Goal: Transaction & Acquisition: Purchase product/service

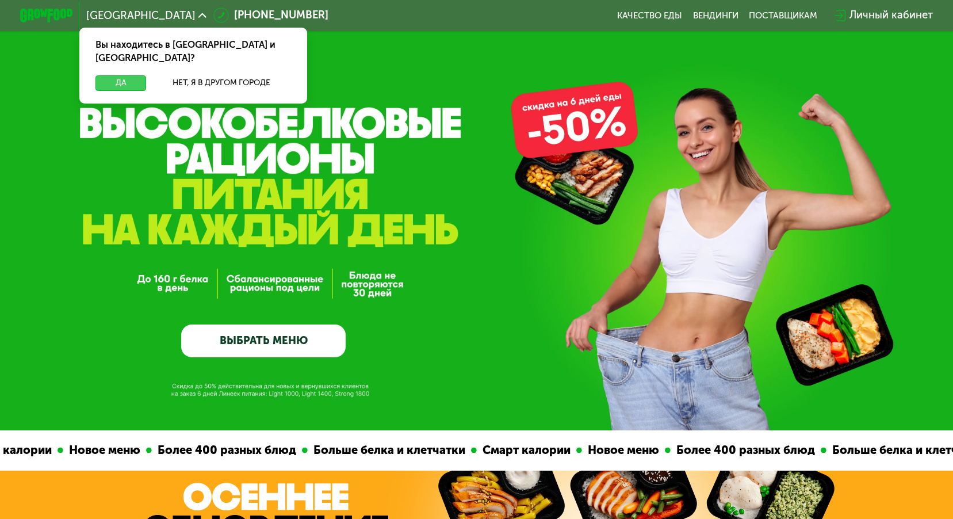
click at [127, 75] on button "Да" at bounding box center [121, 83] width 51 height 16
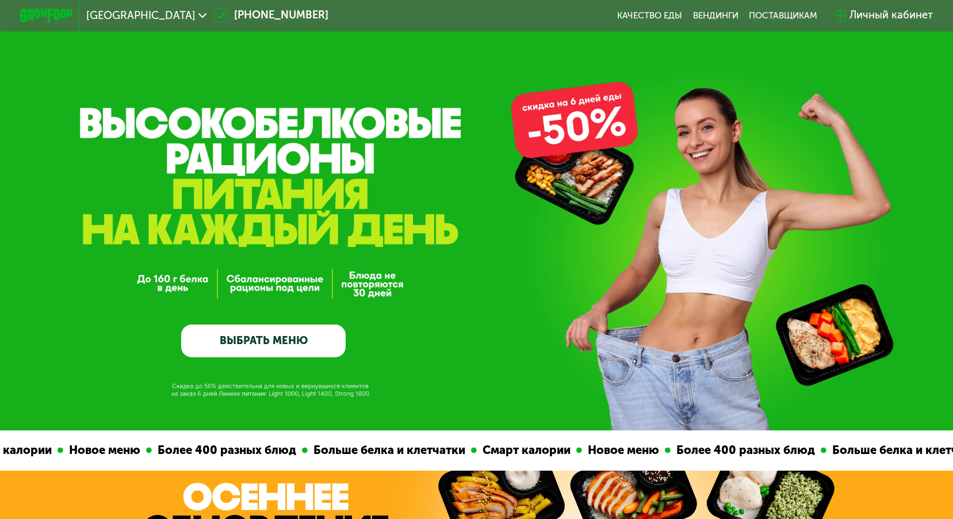
drag, startPoint x: 925, startPoint y: 265, endPoint x: 936, endPoint y: 185, distance: 80.8
click at [925, 258] on div "GrowFood — доставка правильного питания ВЫБРАТЬ МЕНЮ" at bounding box center [476, 254] width 953 height 205
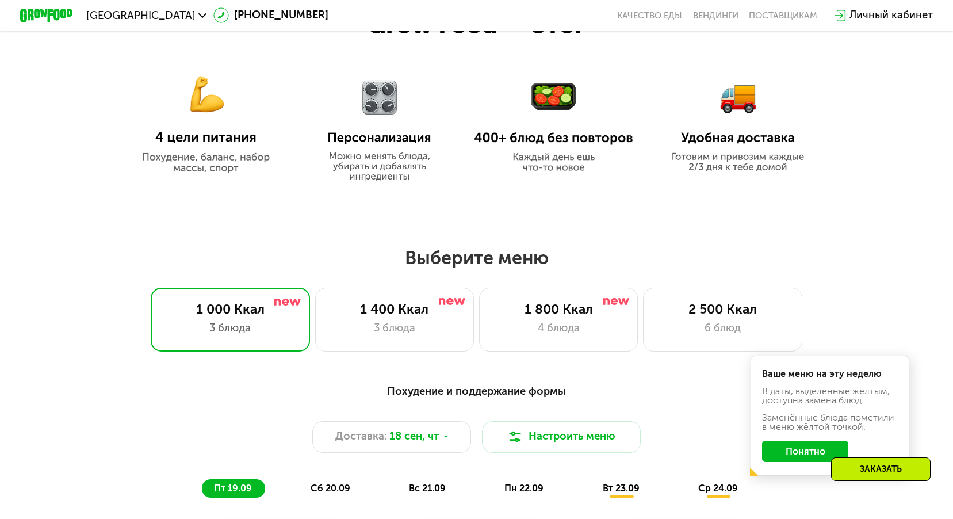
scroll to position [633, 0]
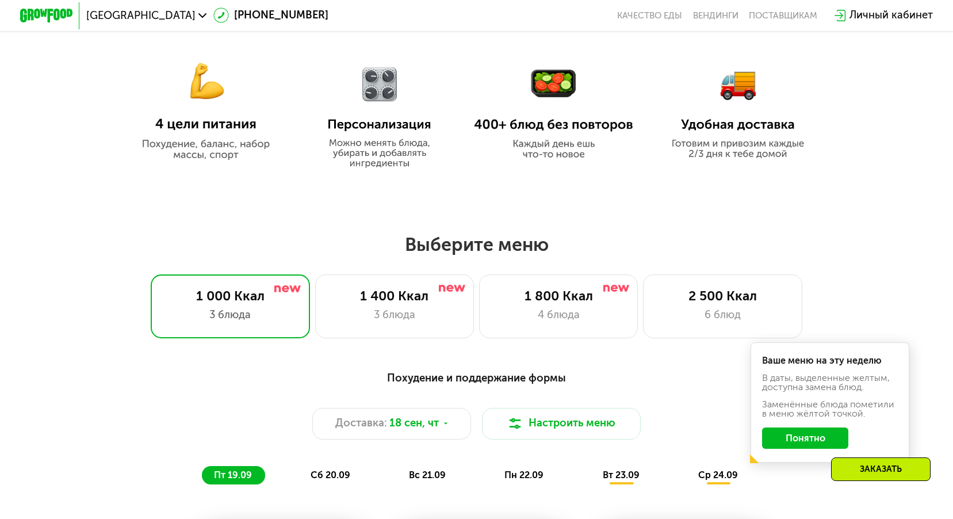
click at [803, 444] on button "Понятно" at bounding box center [805, 437] width 86 height 21
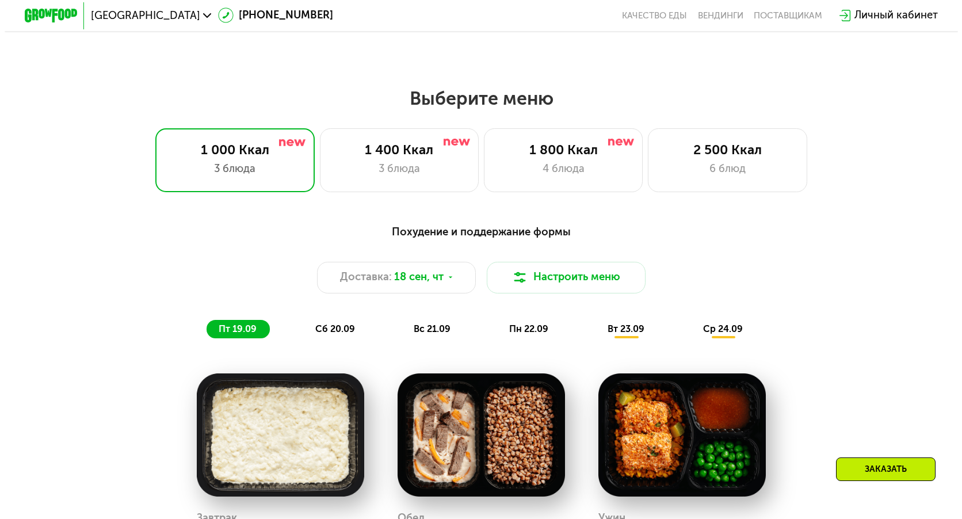
scroll to position [748, 0]
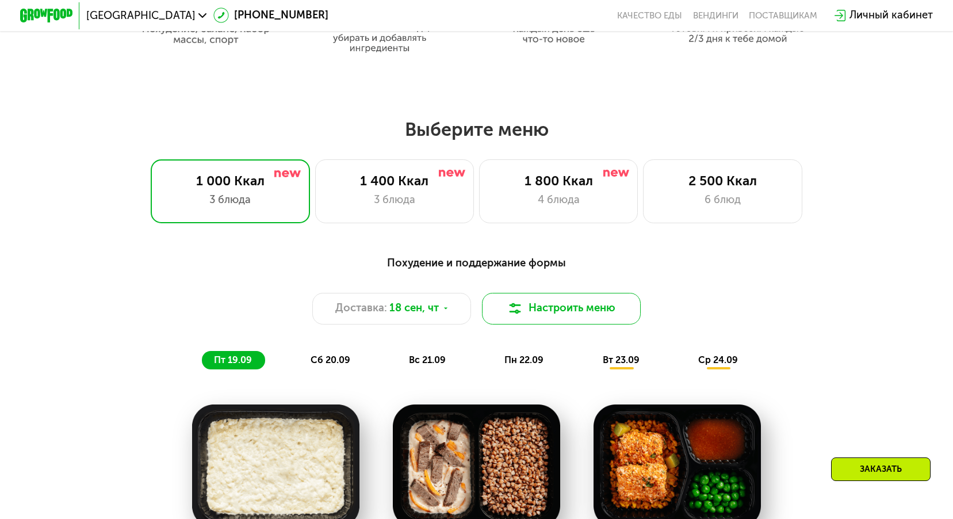
click at [563, 320] on button "Настроить меню" at bounding box center [561, 309] width 159 height 32
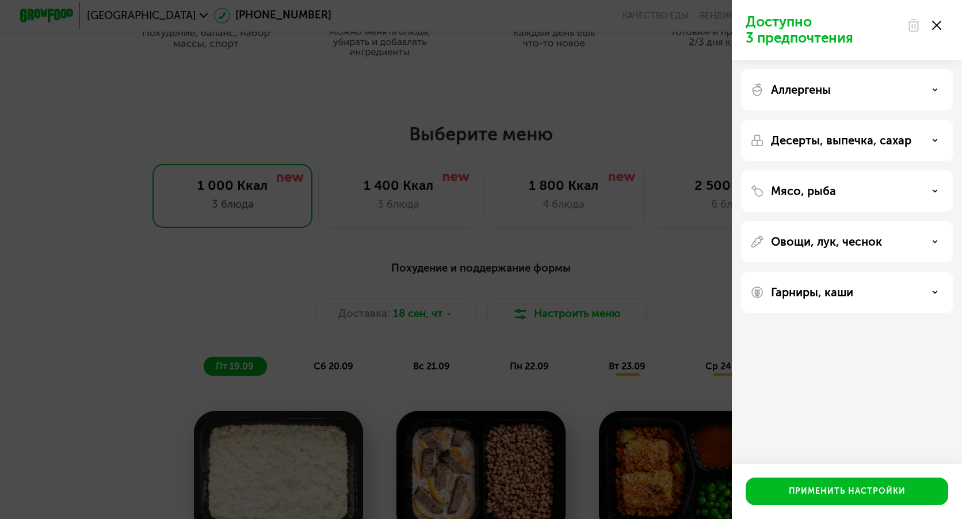
click at [927, 92] on div "Аллергены" at bounding box center [846, 90] width 193 height 14
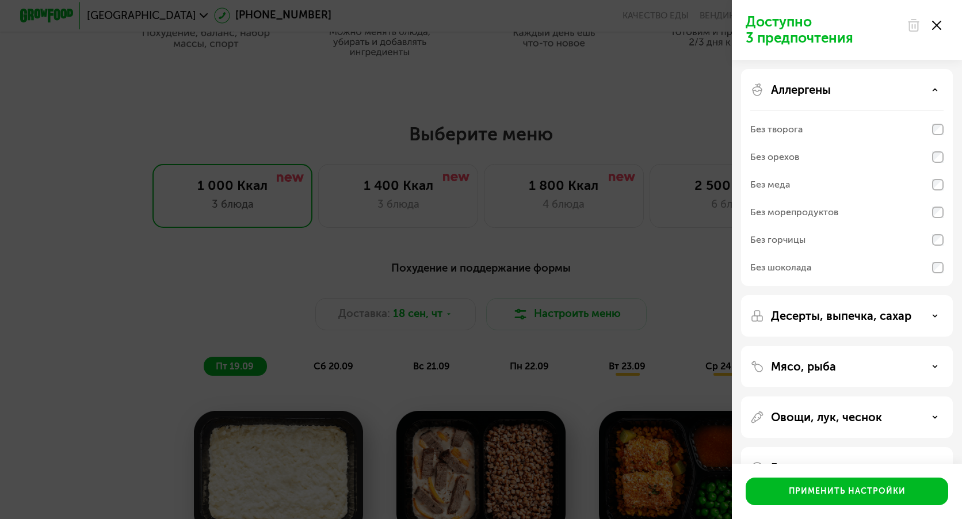
click at [933, 315] on use at bounding box center [935, 316] width 4 height 2
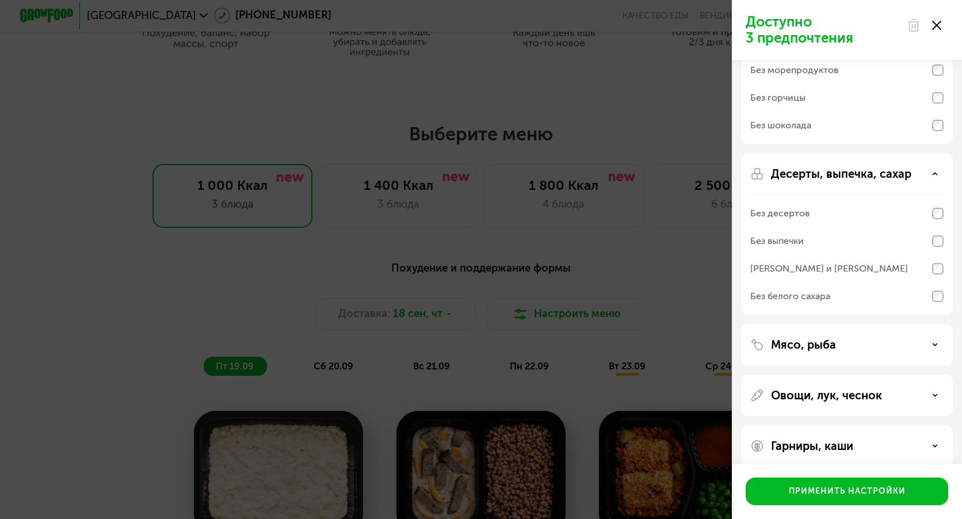
scroll to position [156, 0]
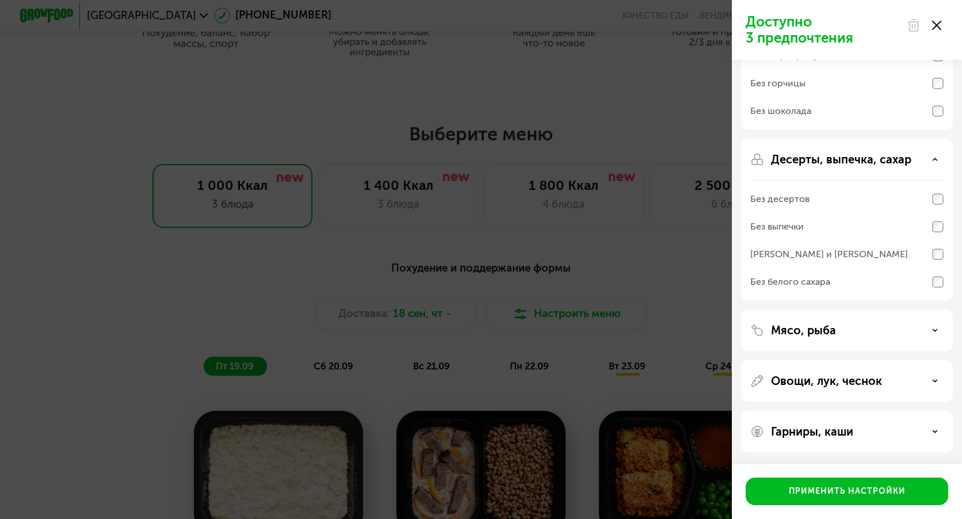
click at [936, 332] on icon at bounding box center [935, 330] width 6 height 6
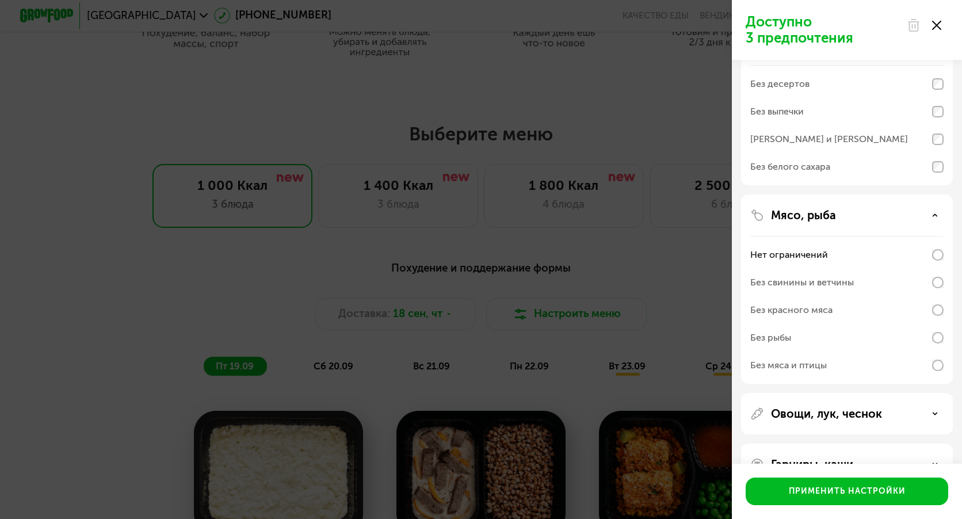
scroll to position [304, 0]
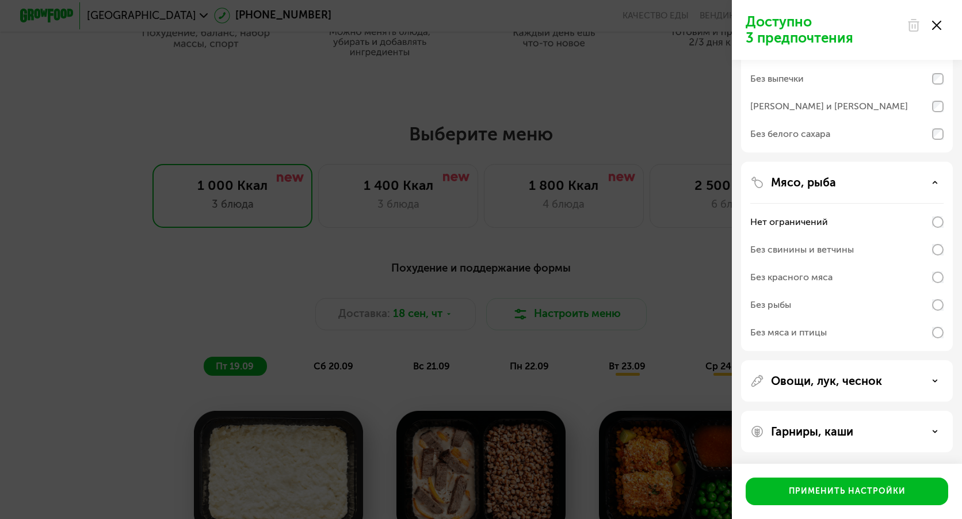
click at [934, 377] on div "Овощи, лук, чеснок" at bounding box center [846, 381] width 193 height 14
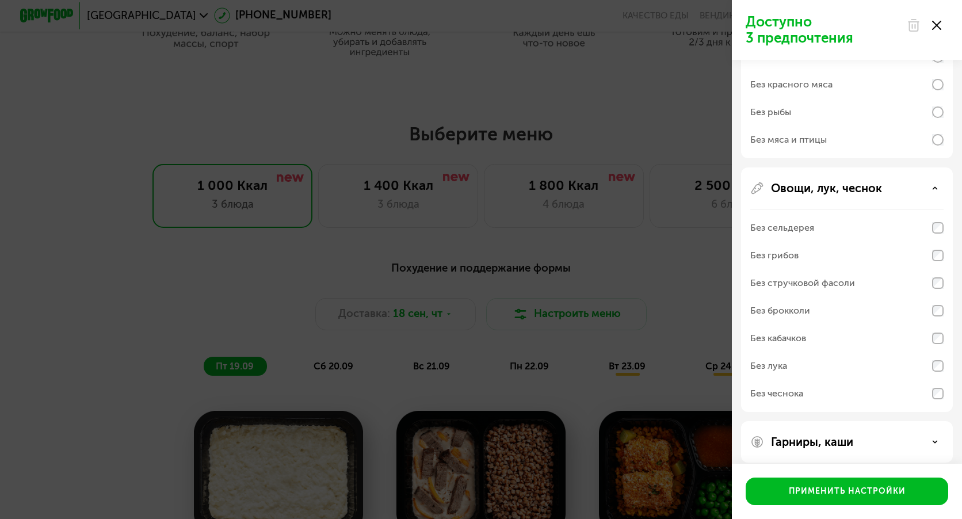
scroll to position [507, 0]
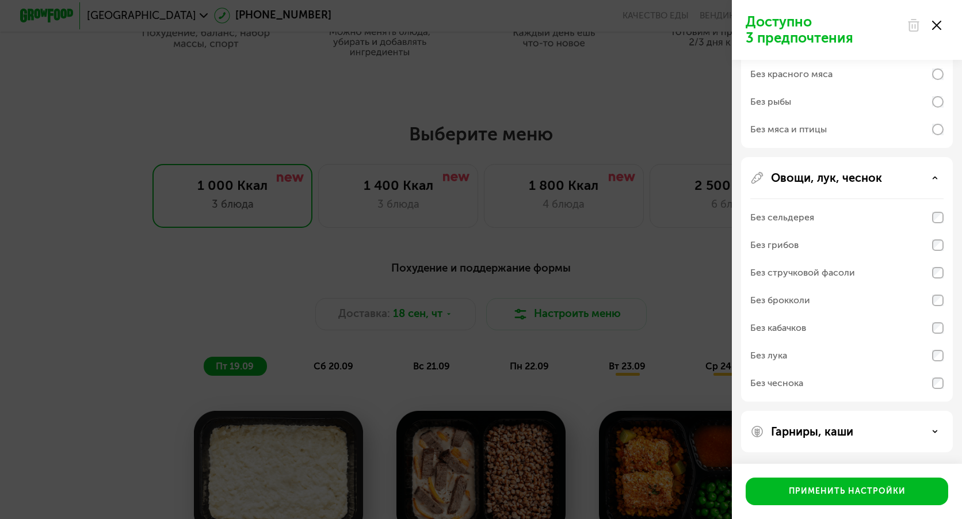
click at [934, 430] on icon at bounding box center [935, 432] width 6 height 6
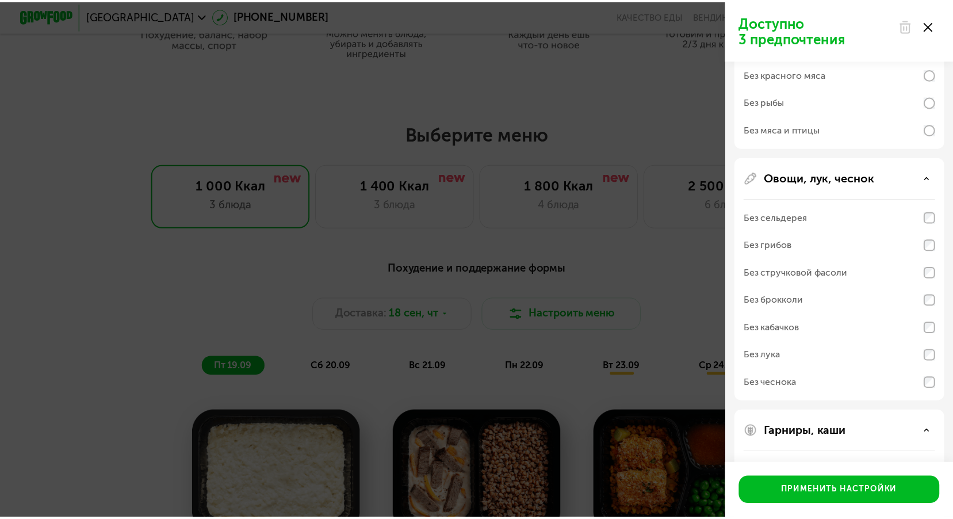
scroll to position [655, 0]
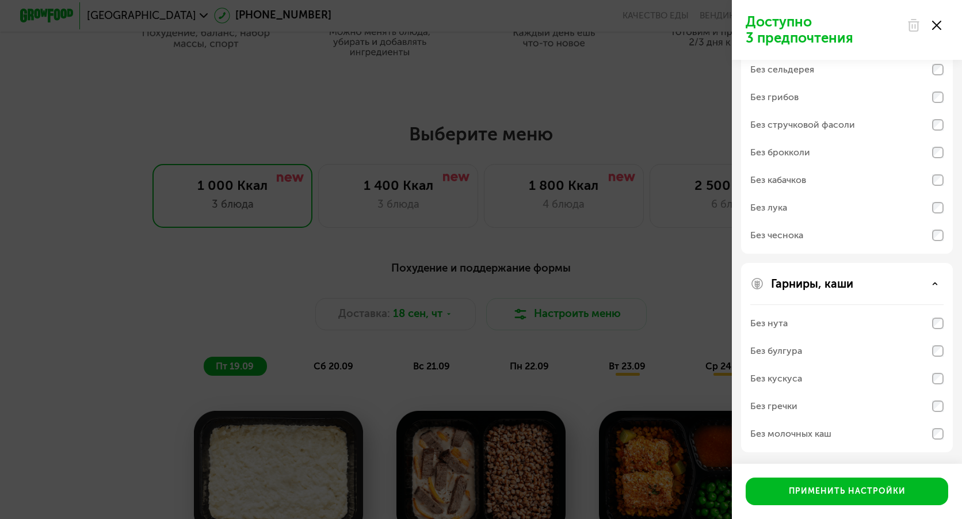
click at [653, 243] on div "Доступно 3 предпочтения Аллергены Без творога Без орехов Без меда Без морепроду…" at bounding box center [481, 259] width 962 height 519
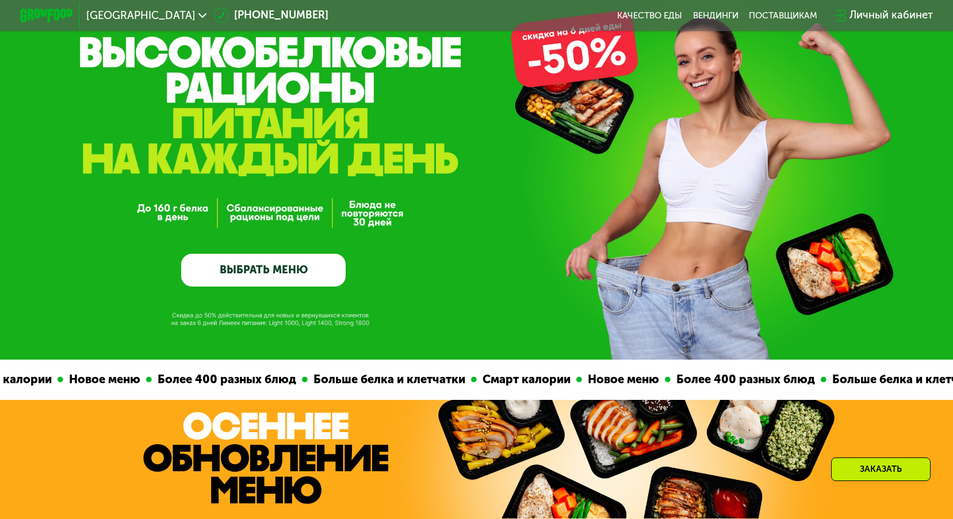
scroll to position [58, 0]
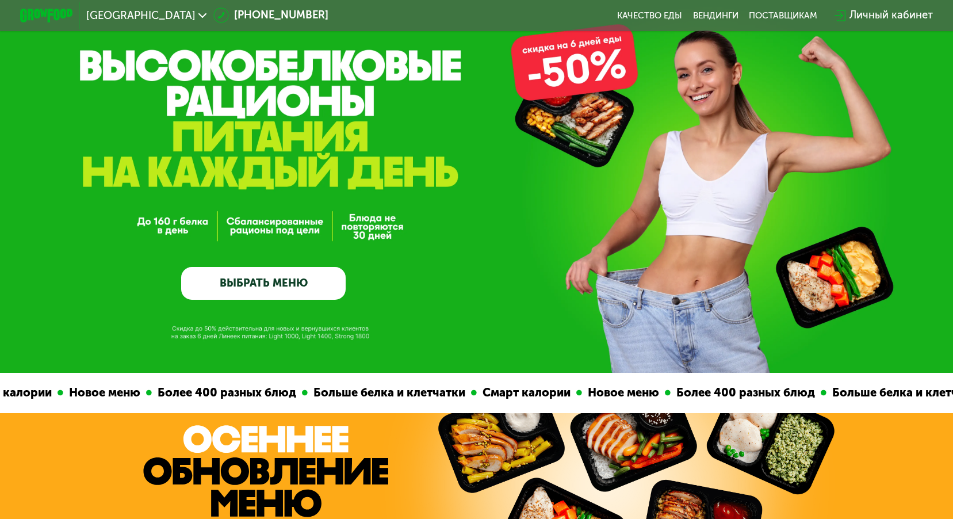
click at [257, 284] on link "ВЫБРАТЬ МЕНЮ" at bounding box center [263, 283] width 165 height 33
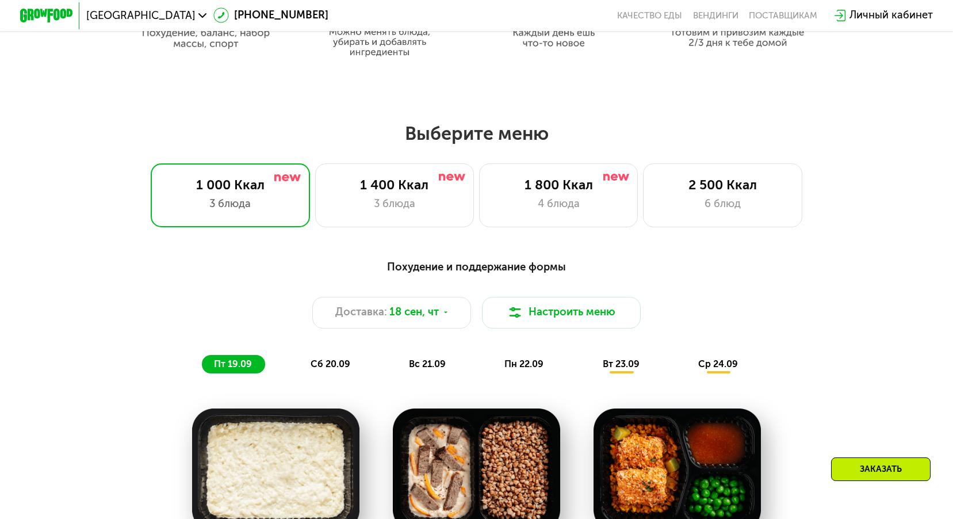
scroll to position [978, 0]
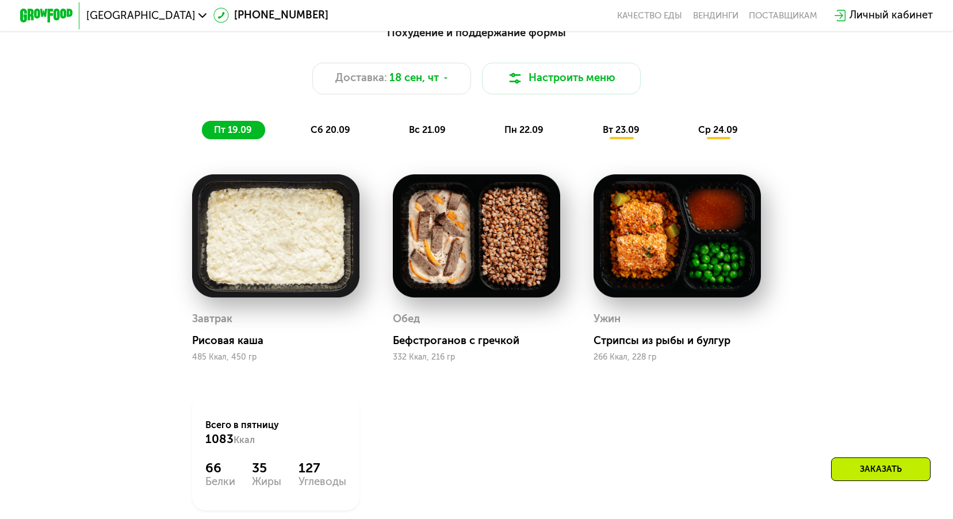
click at [869, 478] on div "Заказать" at bounding box center [881, 469] width 100 height 24
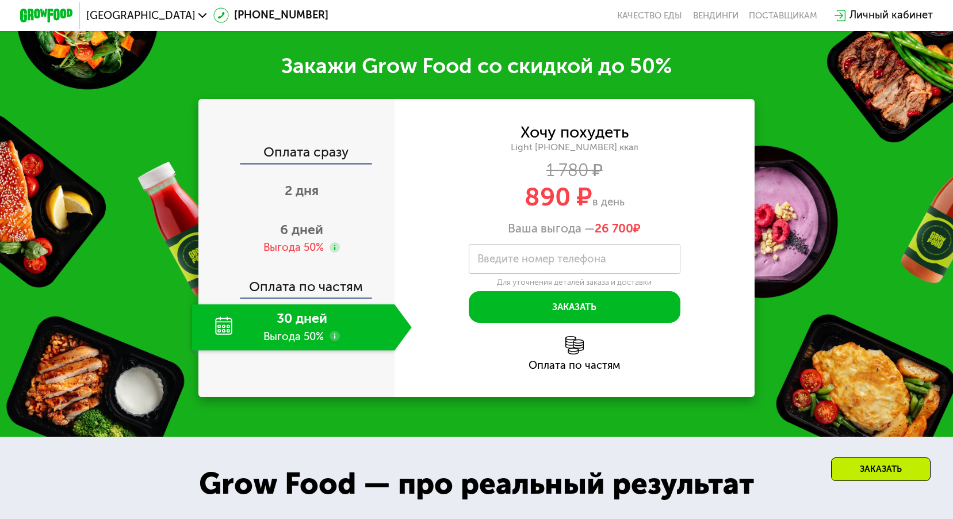
scroll to position [1587, 0]
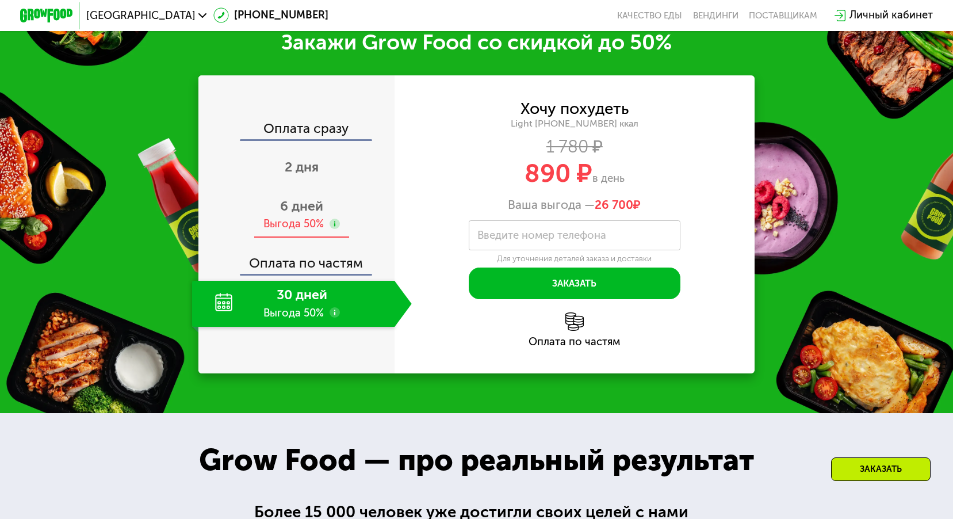
click at [330, 229] on use at bounding box center [335, 224] width 10 height 10
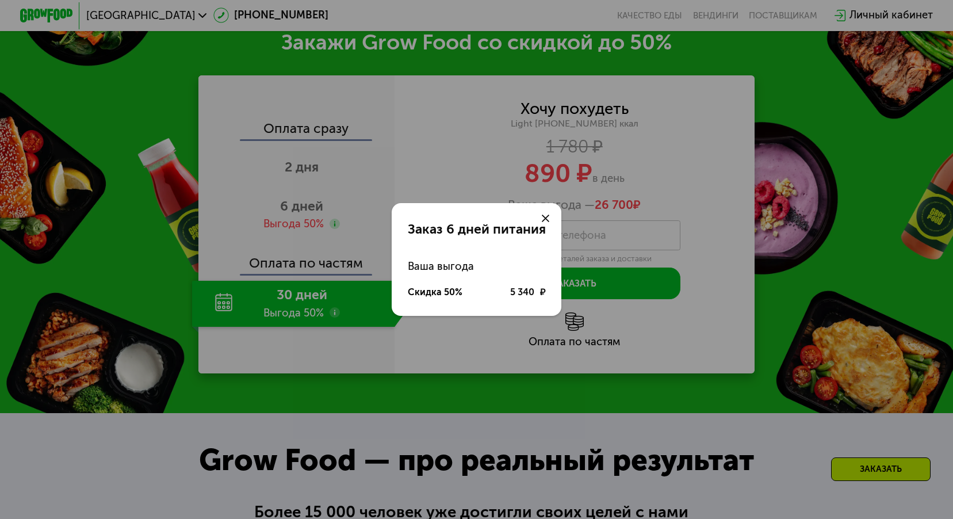
click at [546, 219] on use at bounding box center [546, 219] width 8 height 8
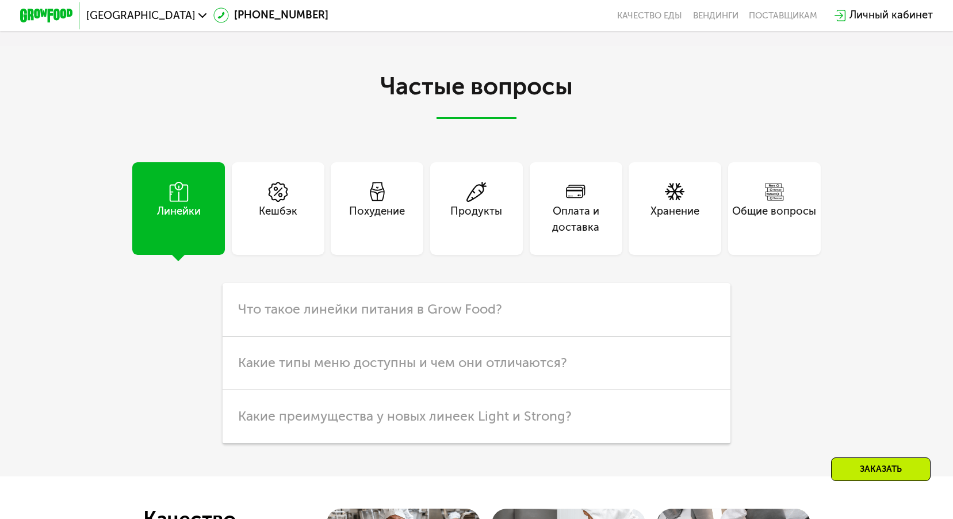
scroll to position [3198, 0]
